Goal: Transaction & Acquisition: Download file/media

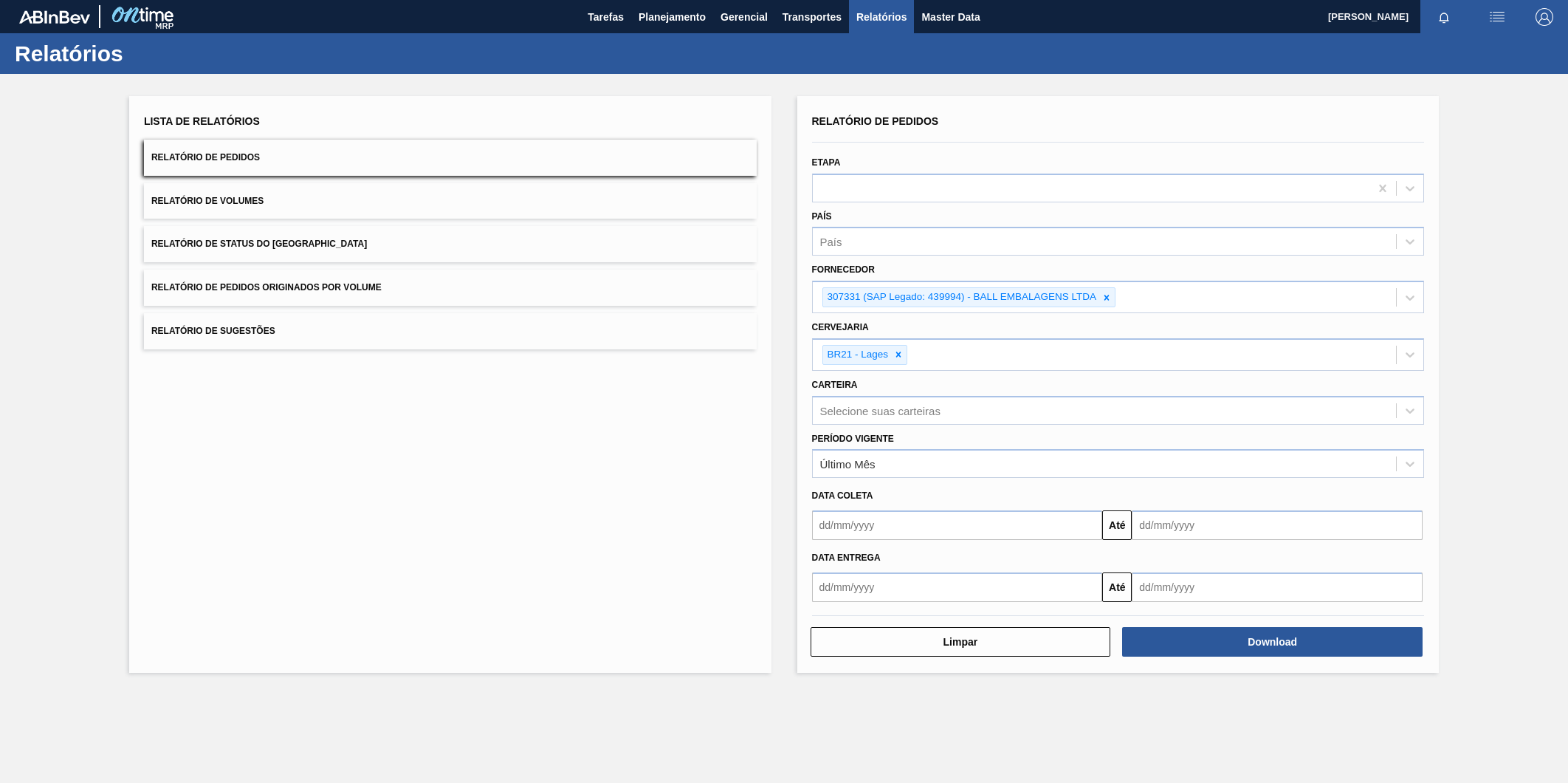
click at [1109, 292] on icon at bounding box center [1107, 298] width 11 height 11
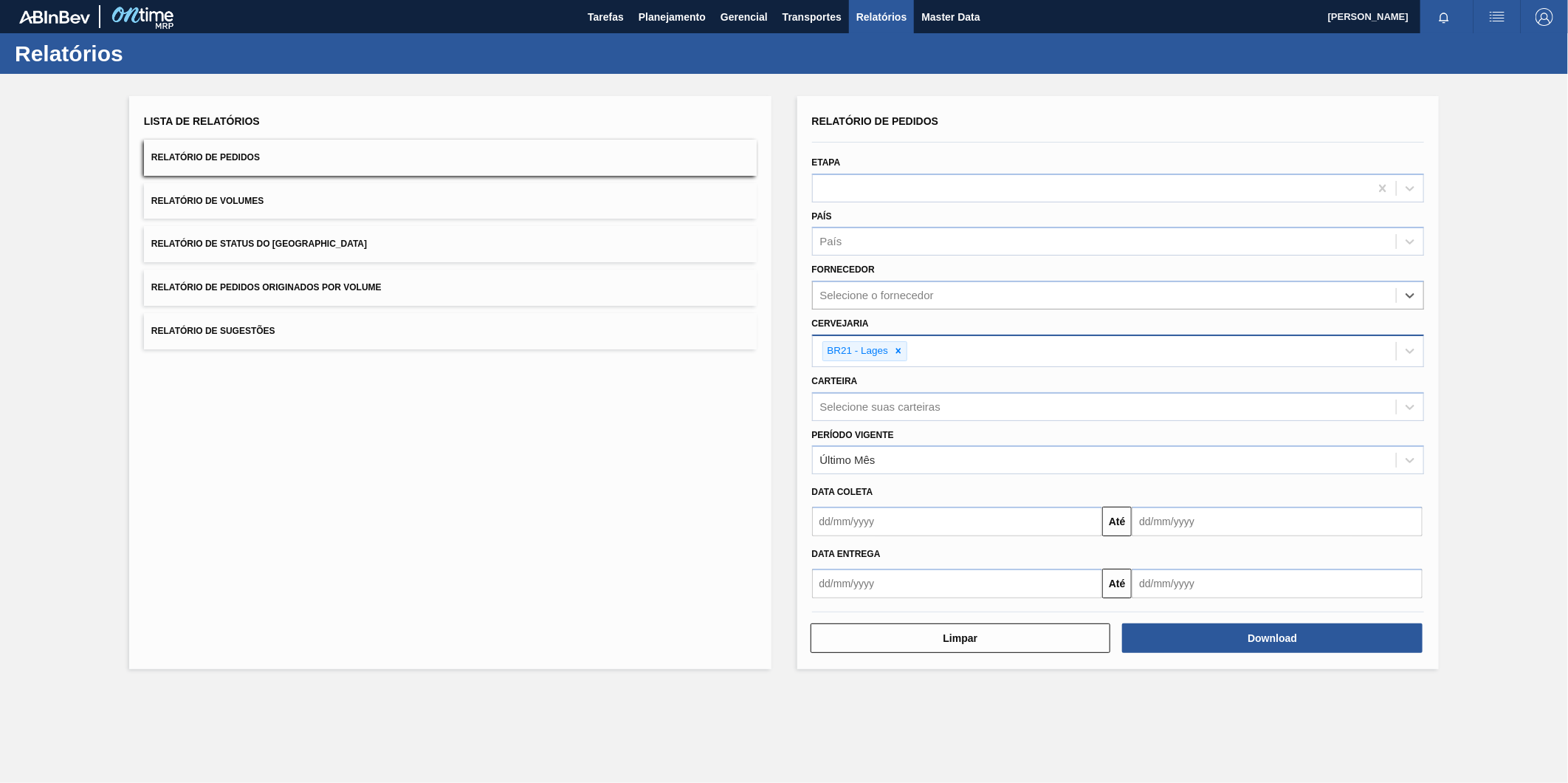
click at [913, 347] on div "BR21 - Lages" at bounding box center [1104, 351] width 584 height 31
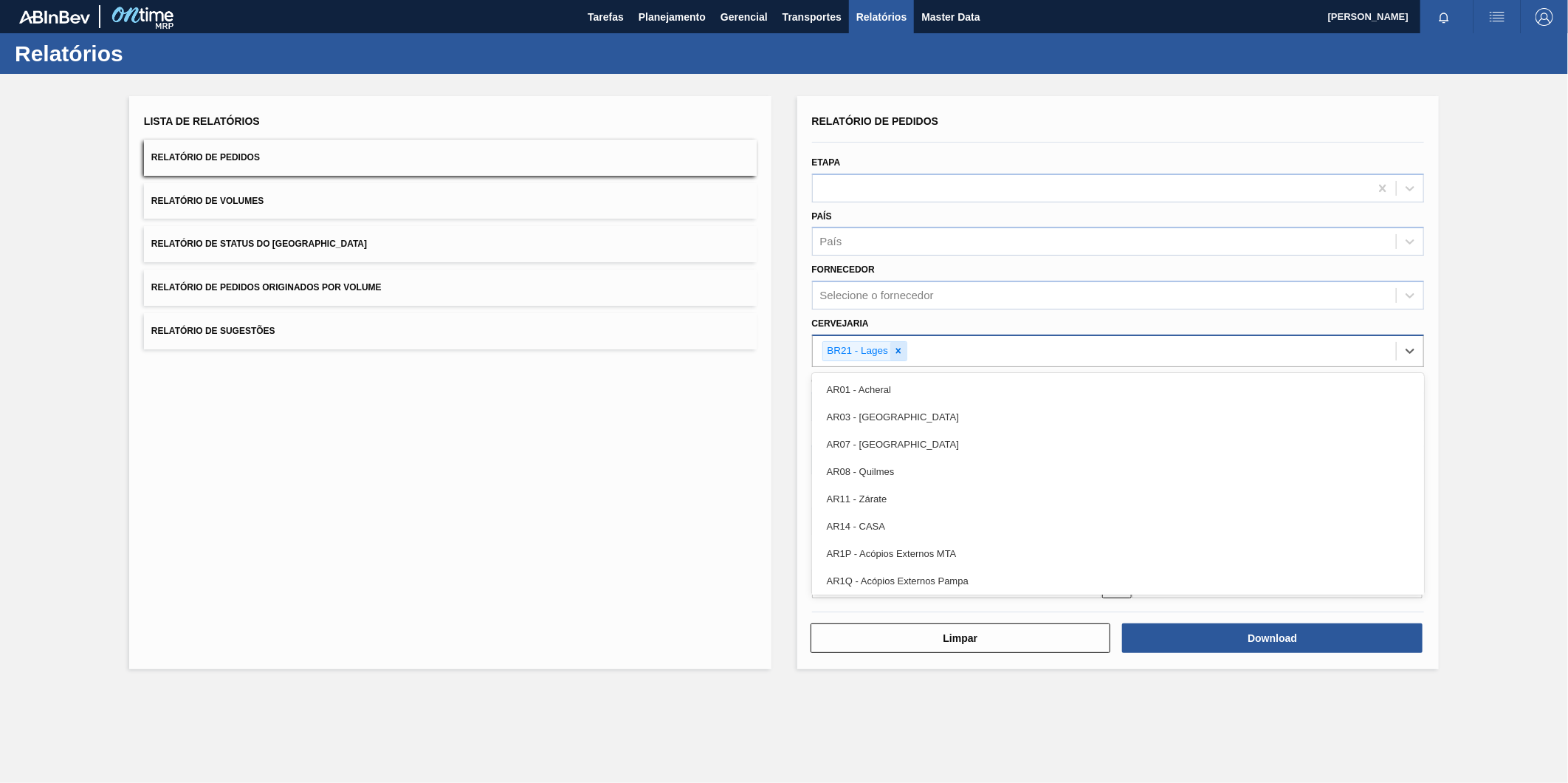
click at [905, 350] on div at bounding box center [898, 351] width 16 height 18
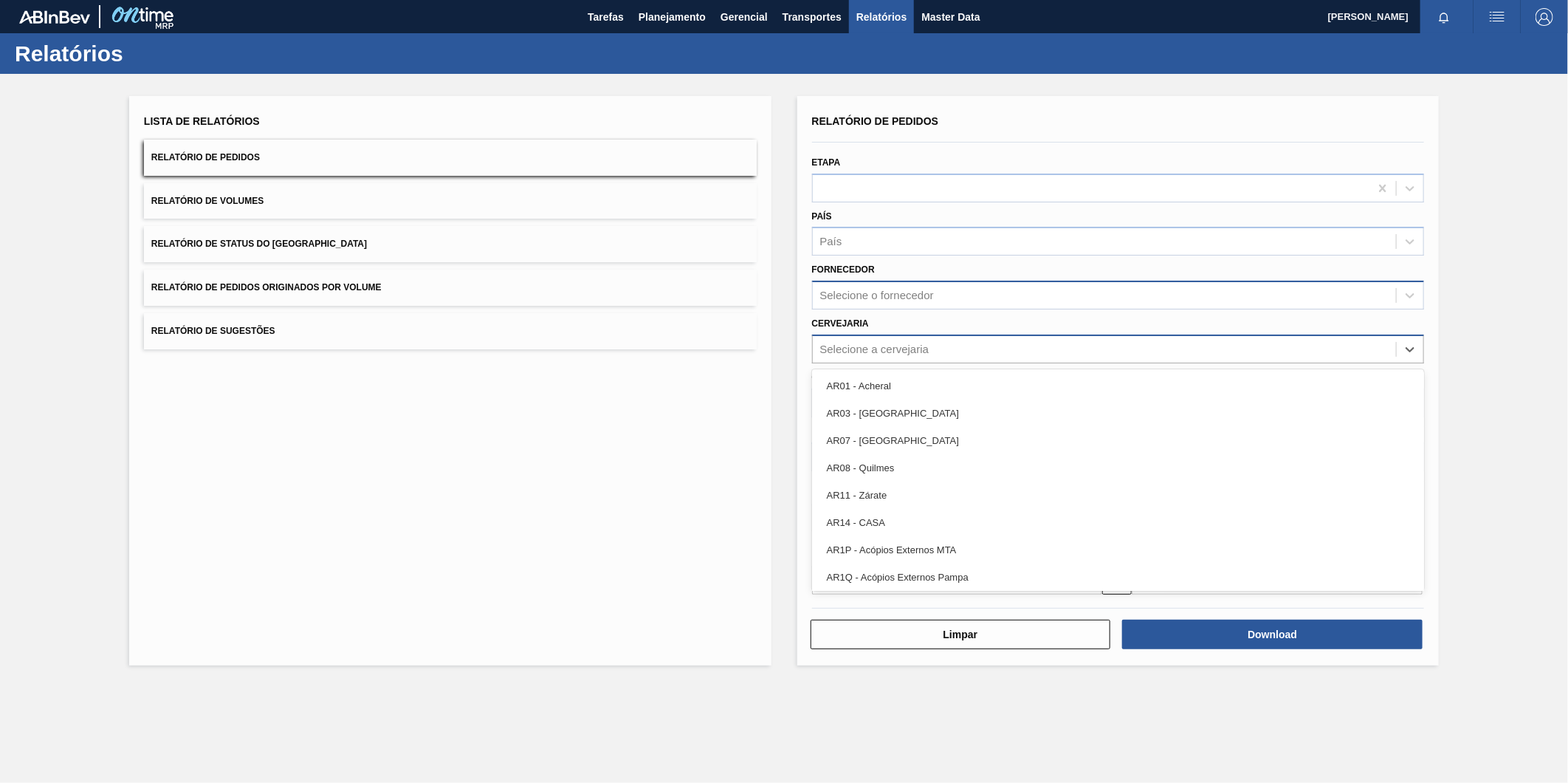
click at [902, 294] on div "Selecione o fornecedor" at bounding box center [877, 295] width 114 height 12
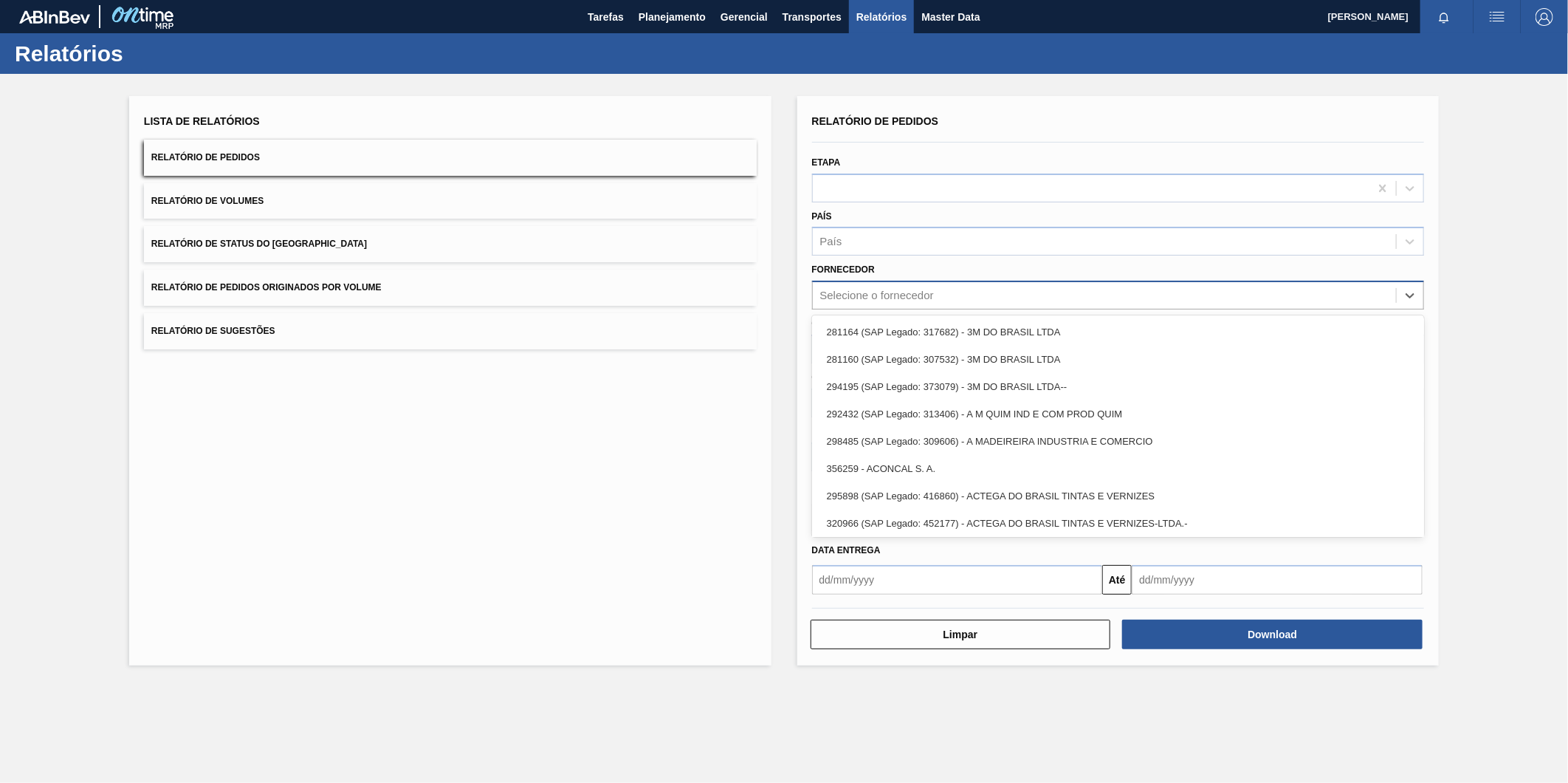
paste input "327858"
type input "327858"
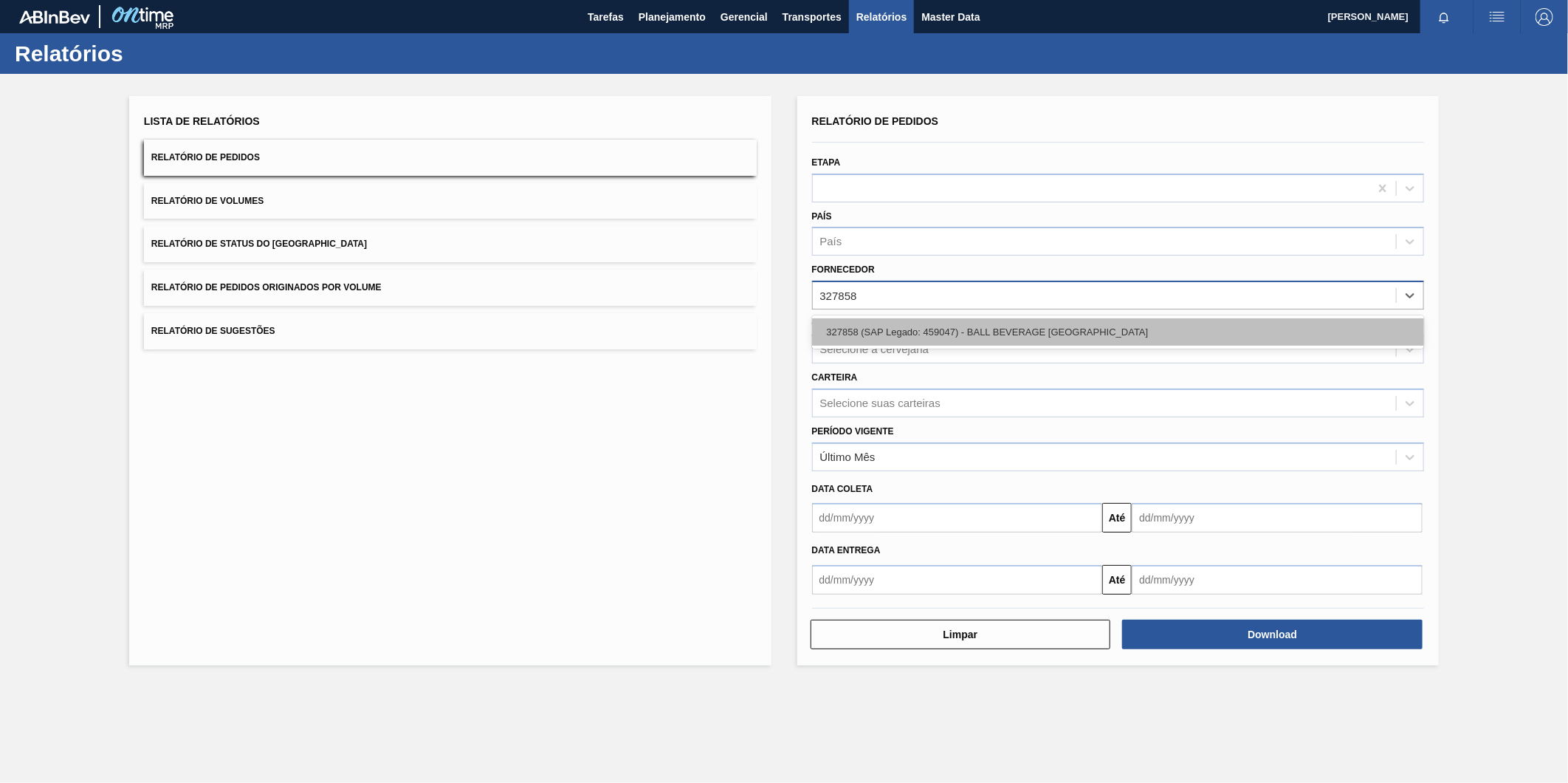
click at [901, 321] on div "327858 (SAP Legado: 459047) - BALL BEVERAGE [GEOGRAPHIC_DATA]" at bounding box center [1118, 332] width 613 height 27
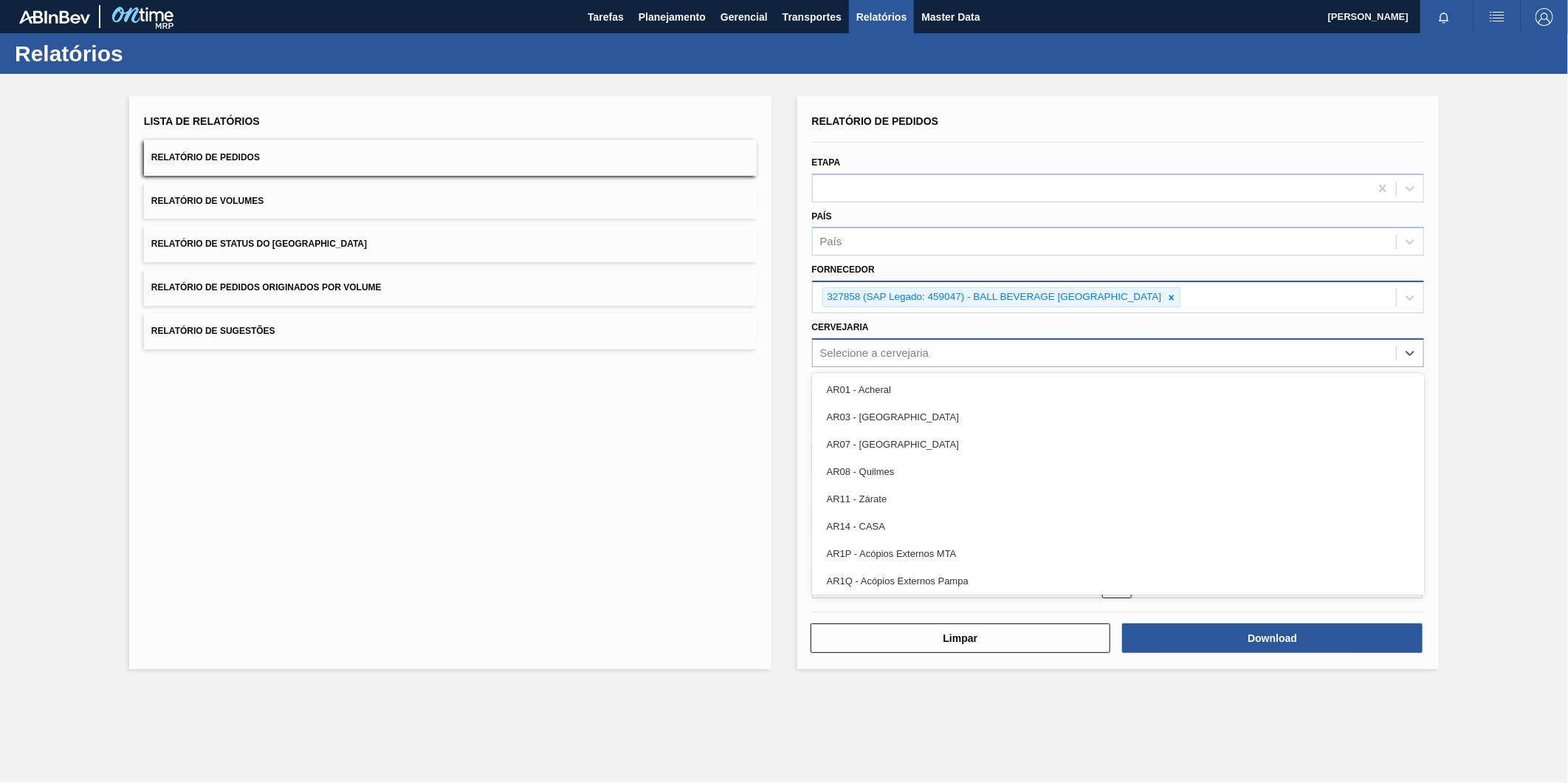
click at [930, 344] on div "Selecione a cervejaria" at bounding box center [1104, 353] width 584 height 21
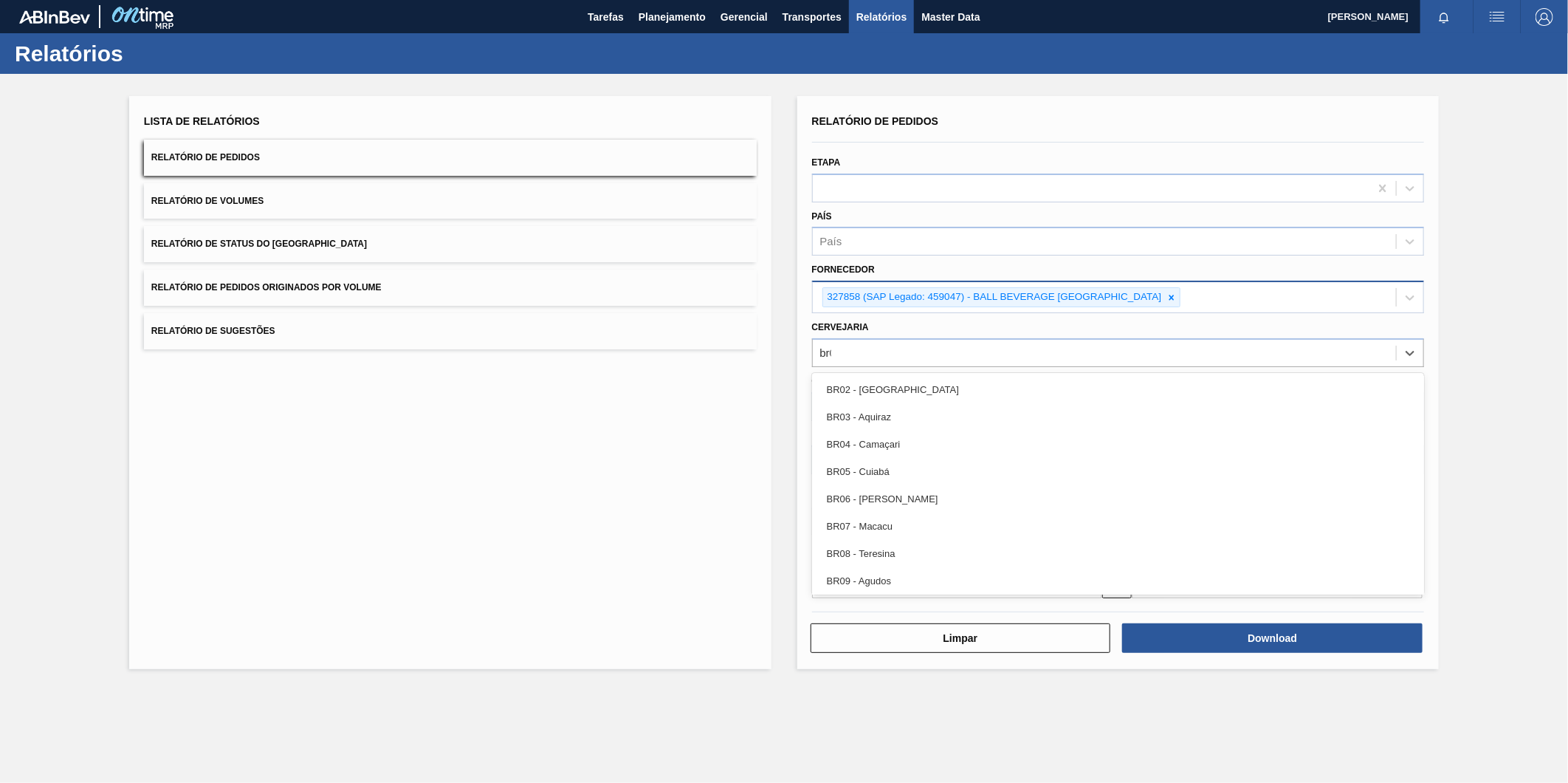
type input "br09"
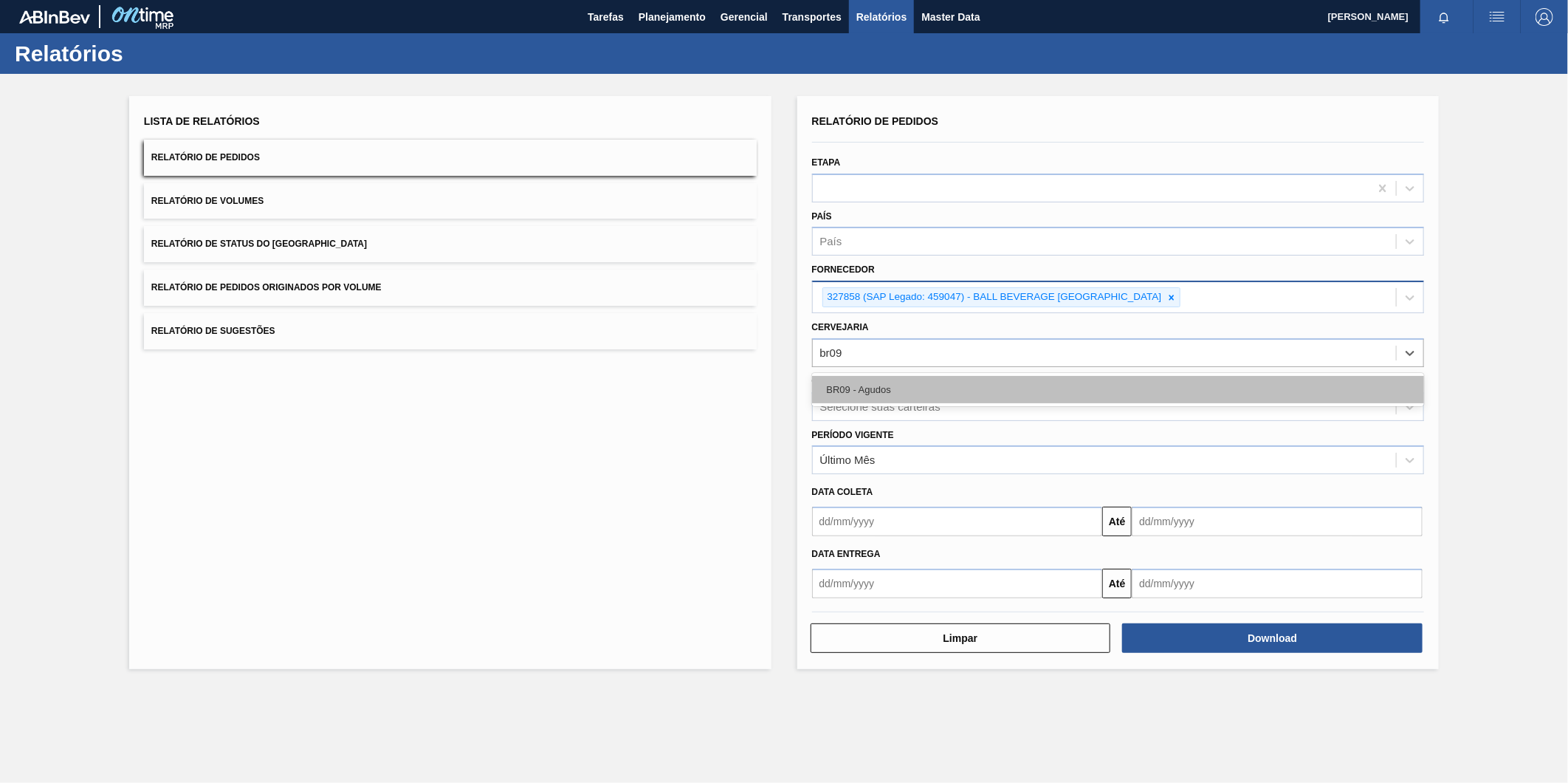
click at [932, 380] on div "BR09 - Agudos" at bounding box center [1118, 390] width 613 height 27
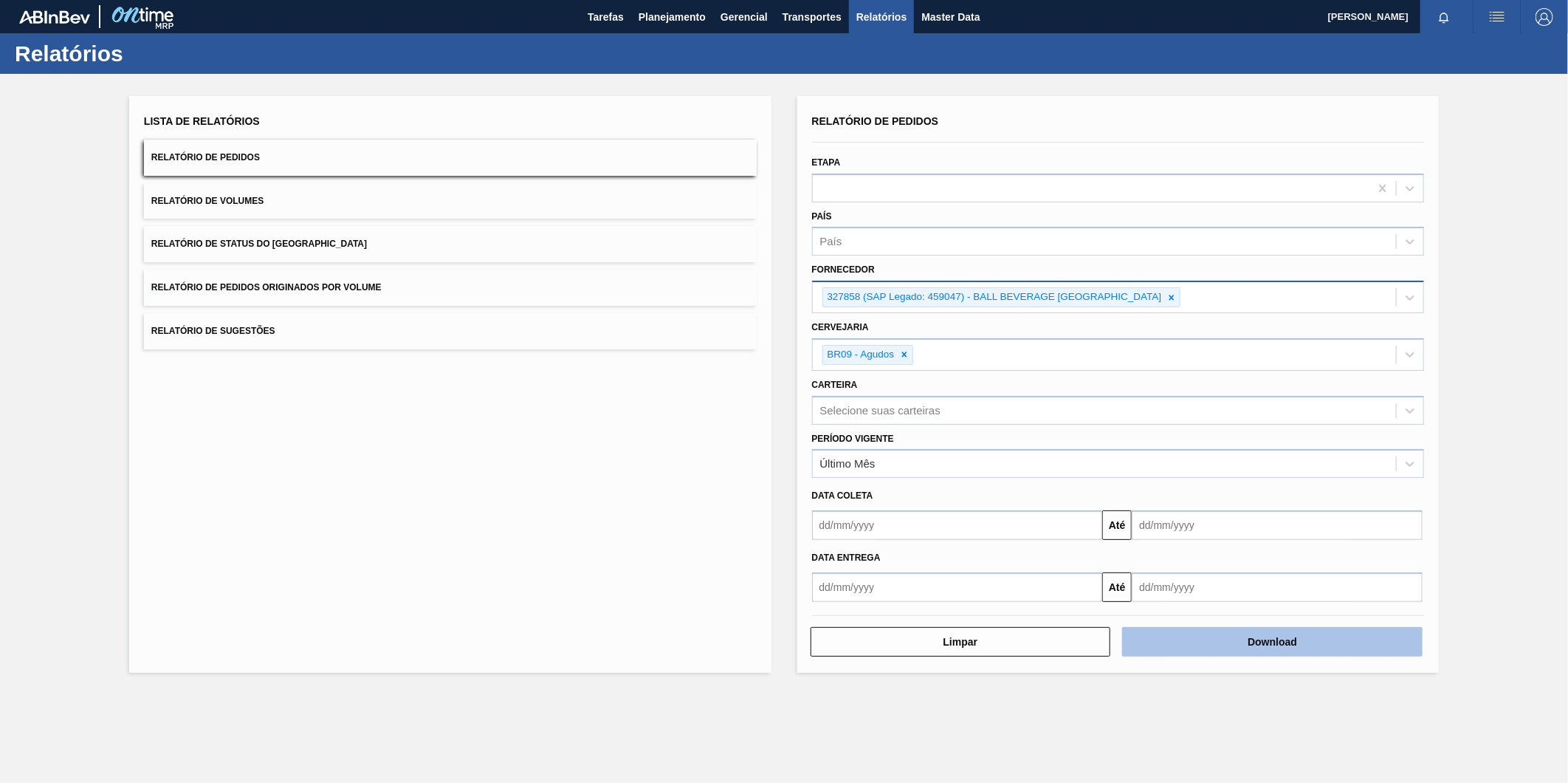
click at [1258, 636] on button "Download" at bounding box center [1273, 642] width 301 height 30
click at [1177, 295] on icon at bounding box center [1172, 298] width 11 height 11
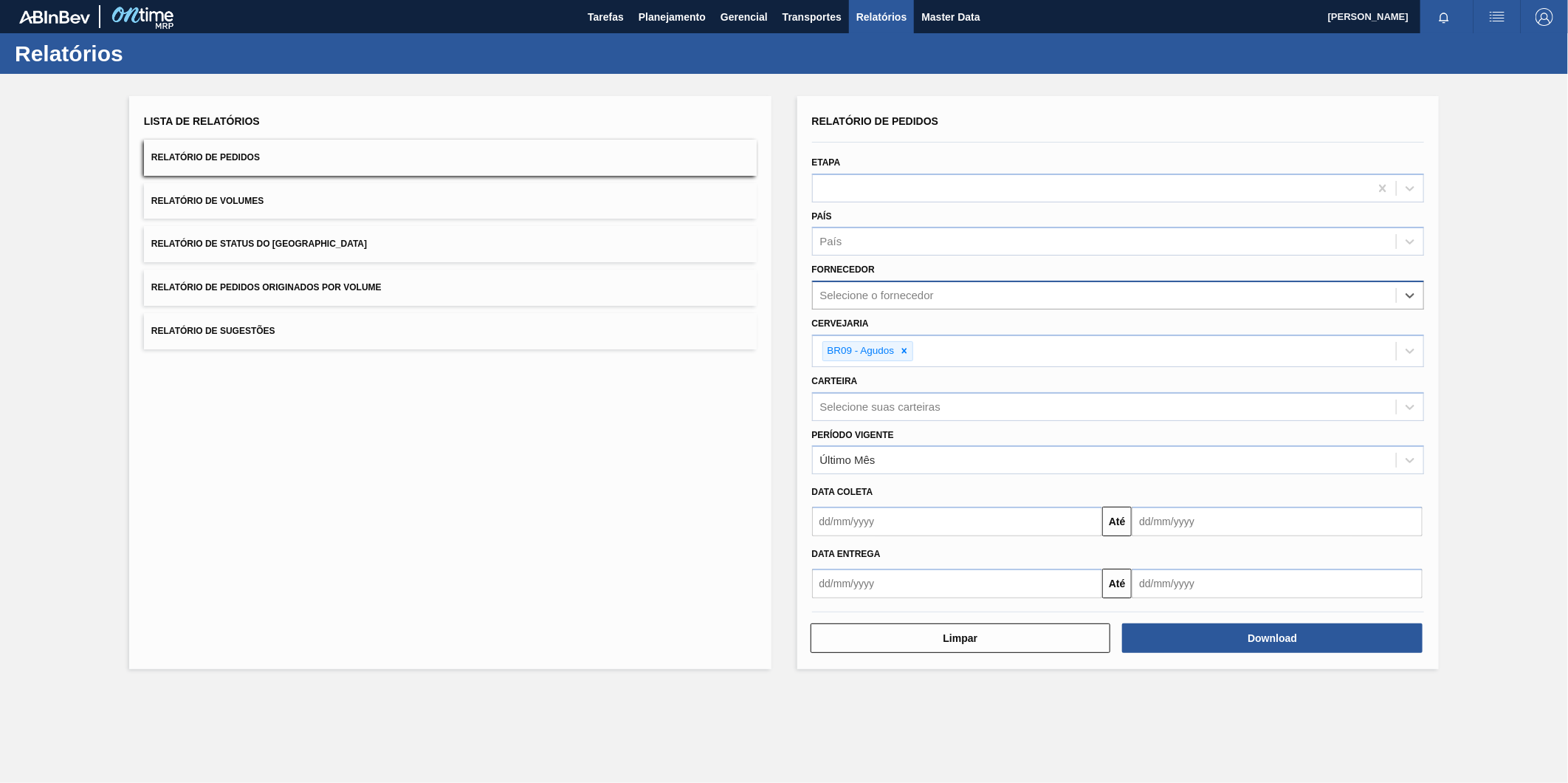
click at [1156, 294] on div "Selecione o fornecedor" at bounding box center [1104, 296] width 584 height 21
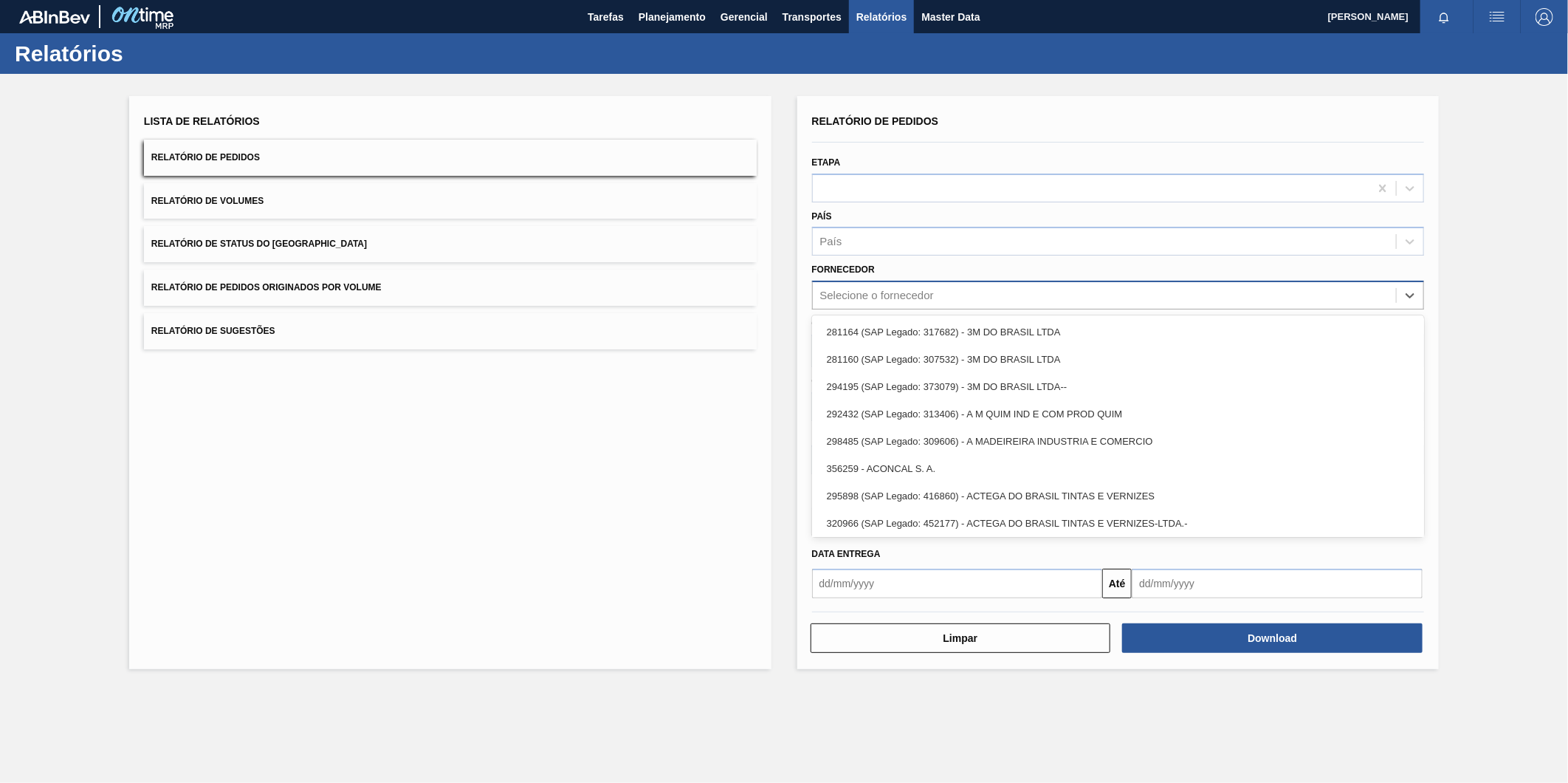
paste input "280304"
type input "280304"
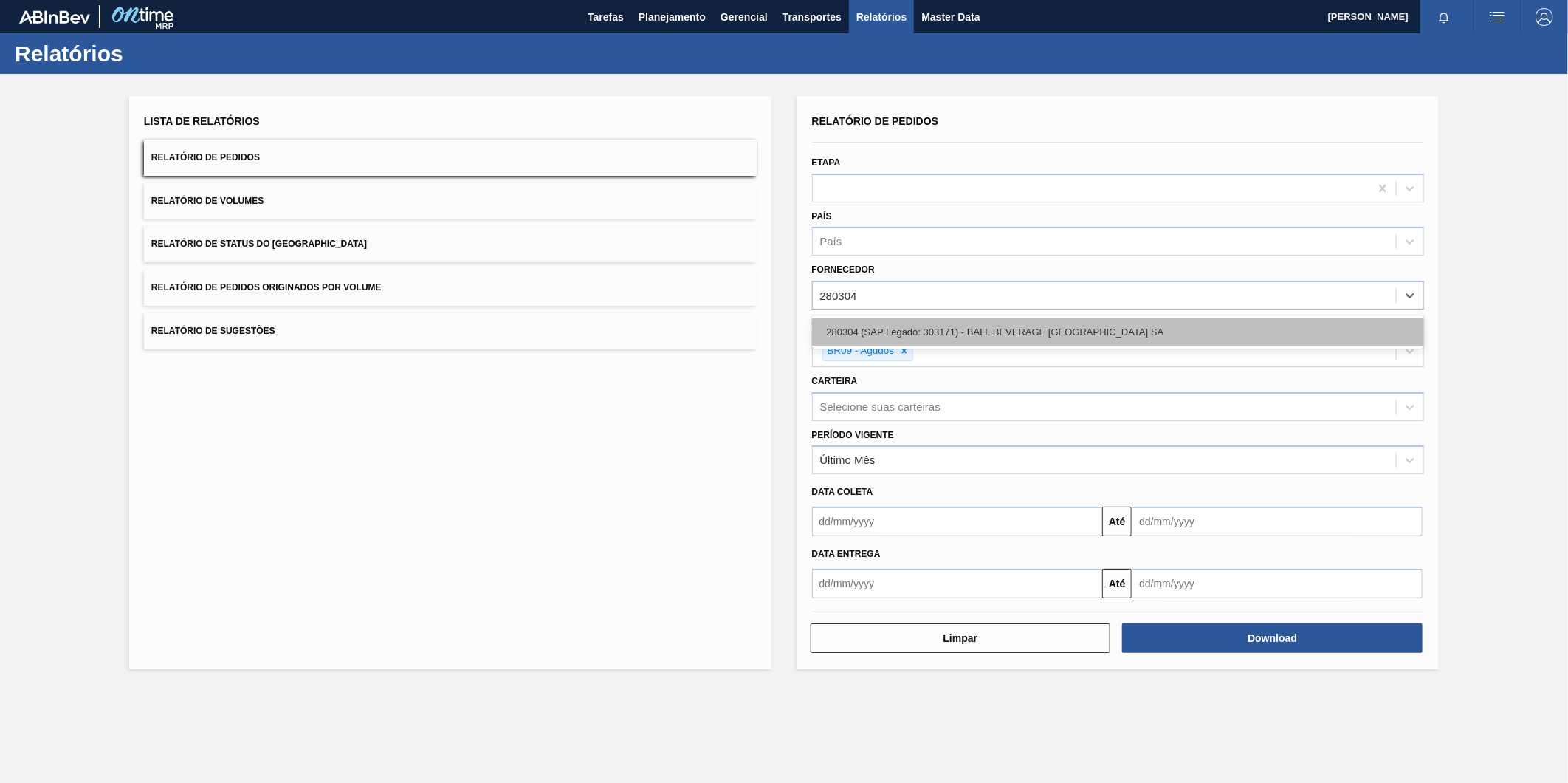
click at [976, 338] on div "280304 (SAP Legado: 303171) - BALL BEVERAGE [GEOGRAPHIC_DATA] SA" at bounding box center [1118, 332] width 613 height 27
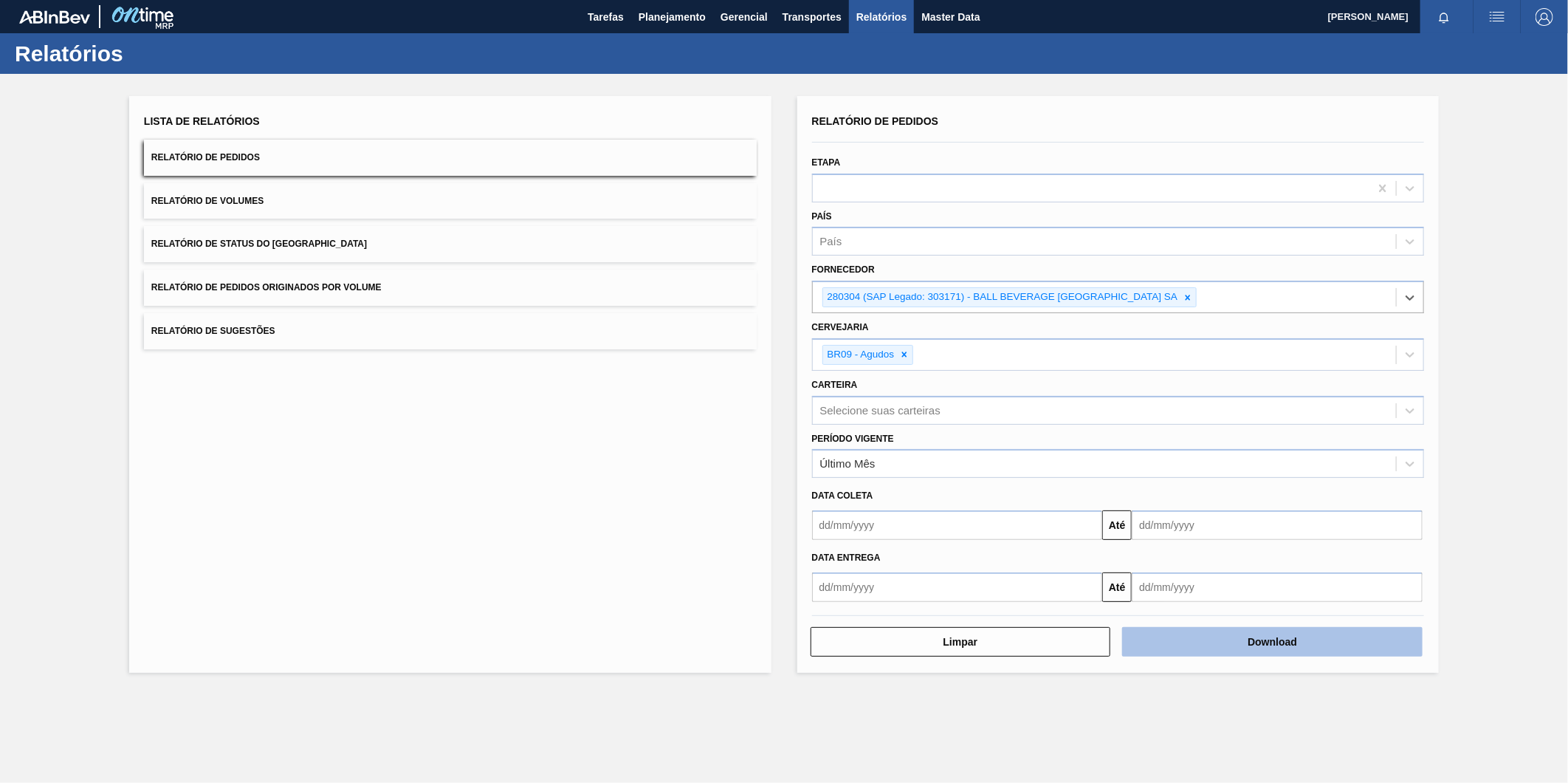
click at [1259, 627] on button "Download" at bounding box center [1273, 642] width 301 height 30
click at [1525, 330] on div "Lista de Relatórios Relatório de Pedidos Relatório de Volumes Relatório de Stat…" at bounding box center [784, 382] width 1568 height 617
